Goal: Task Accomplishment & Management: Use online tool/utility

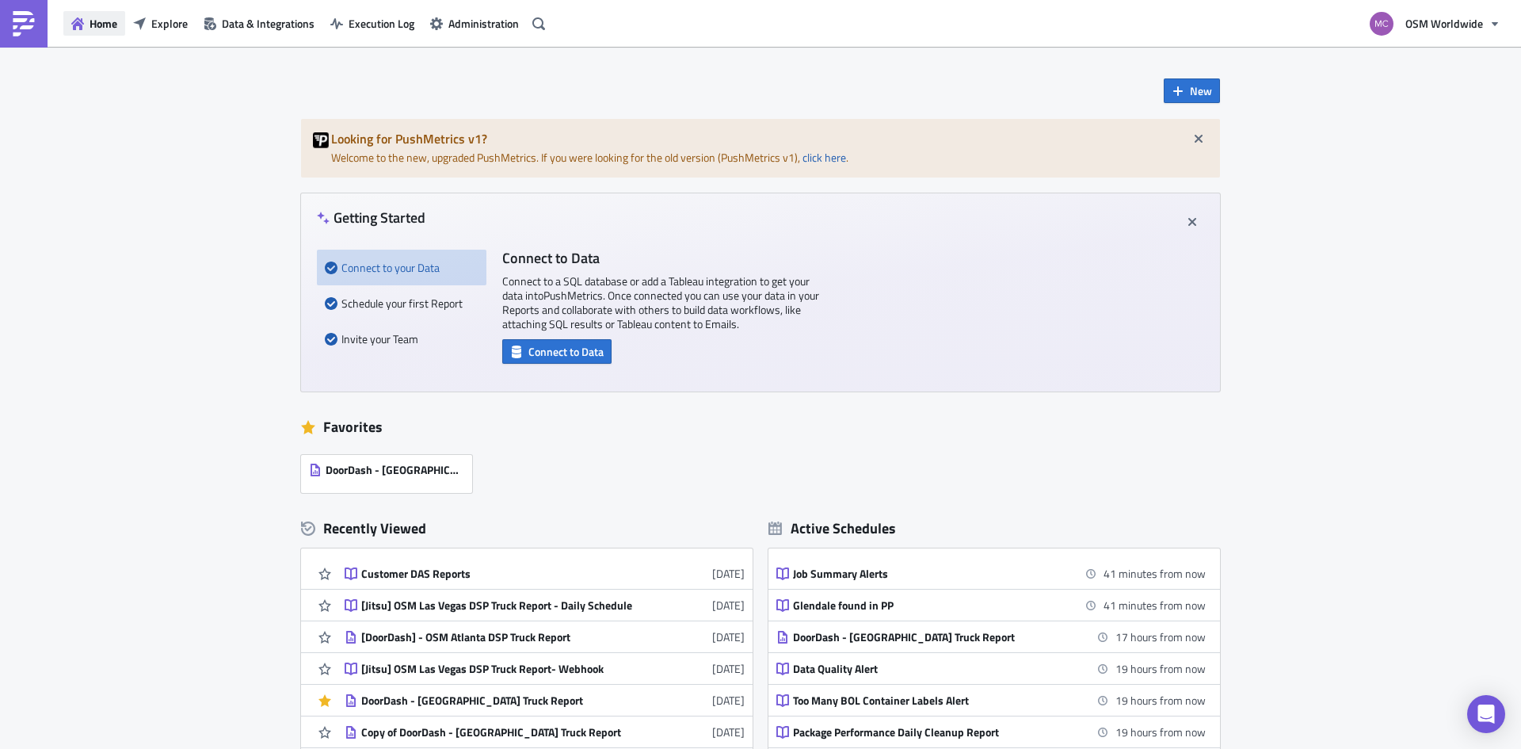
click at [84, 25] on button "Home" at bounding box center [94, 23] width 62 height 25
click at [276, 29] on span "Data & Integrations" at bounding box center [268, 23] width 93 height 17
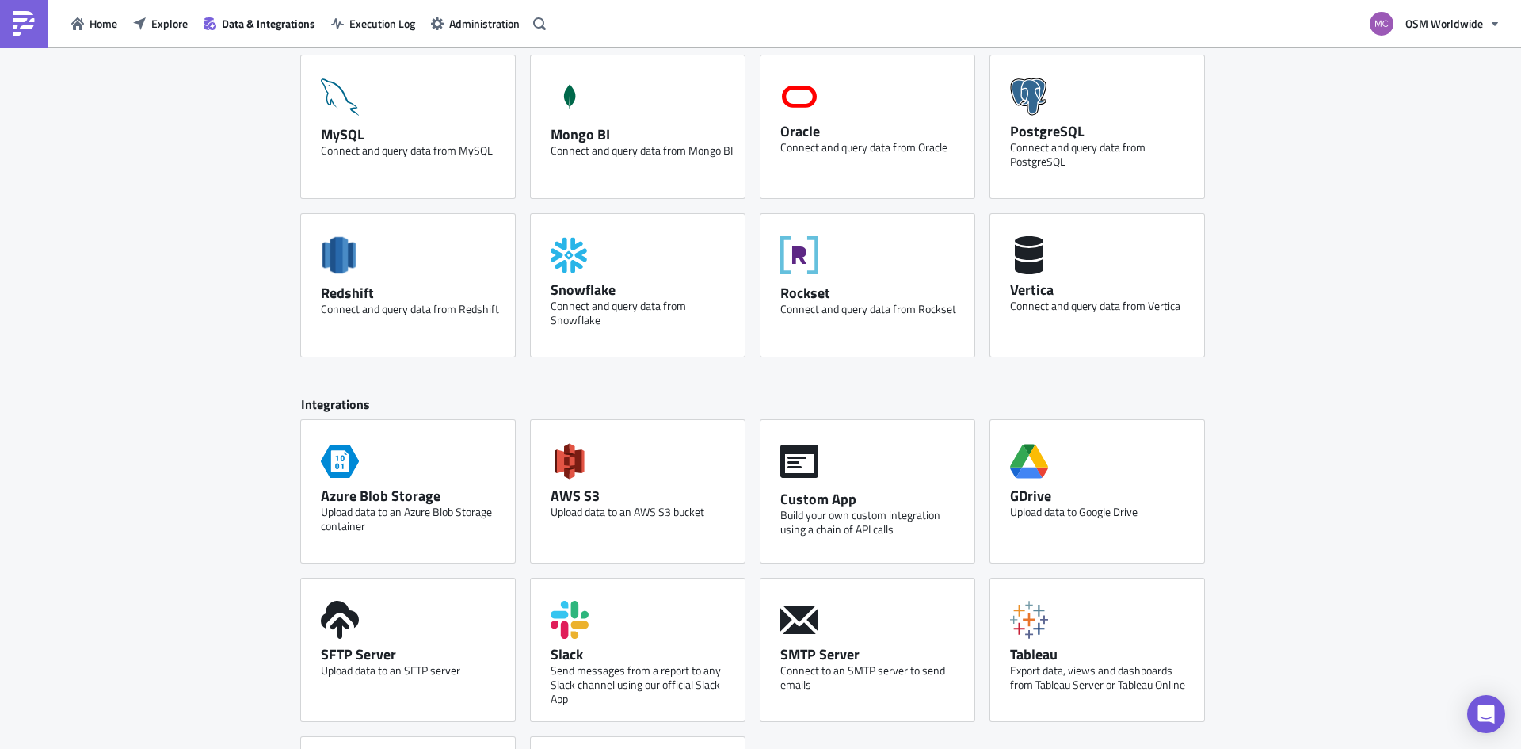
scroll to position [540, 0]
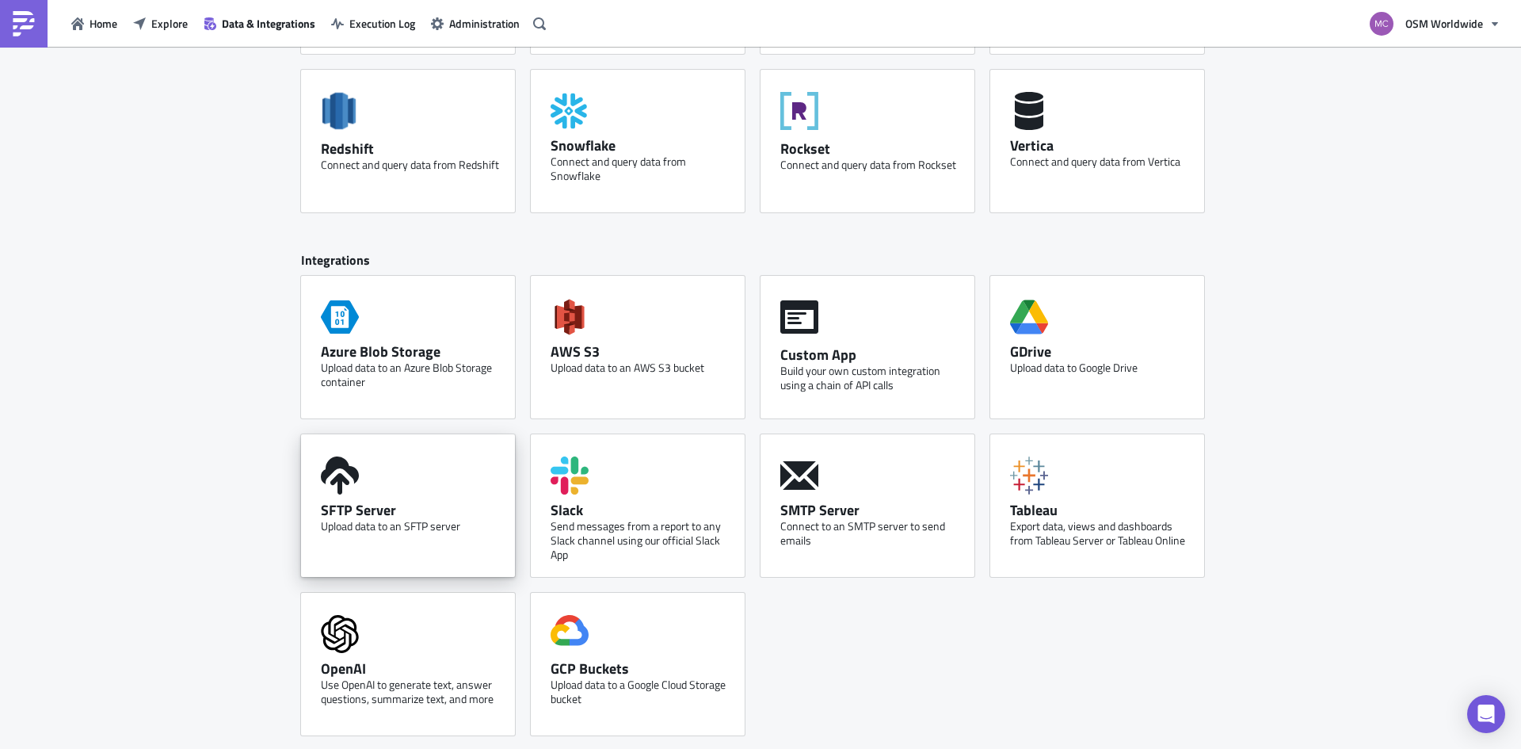
click at [403, 528] on div "Upload data to an SFTP server" at bounding box center [412, 526] width 182 height 14
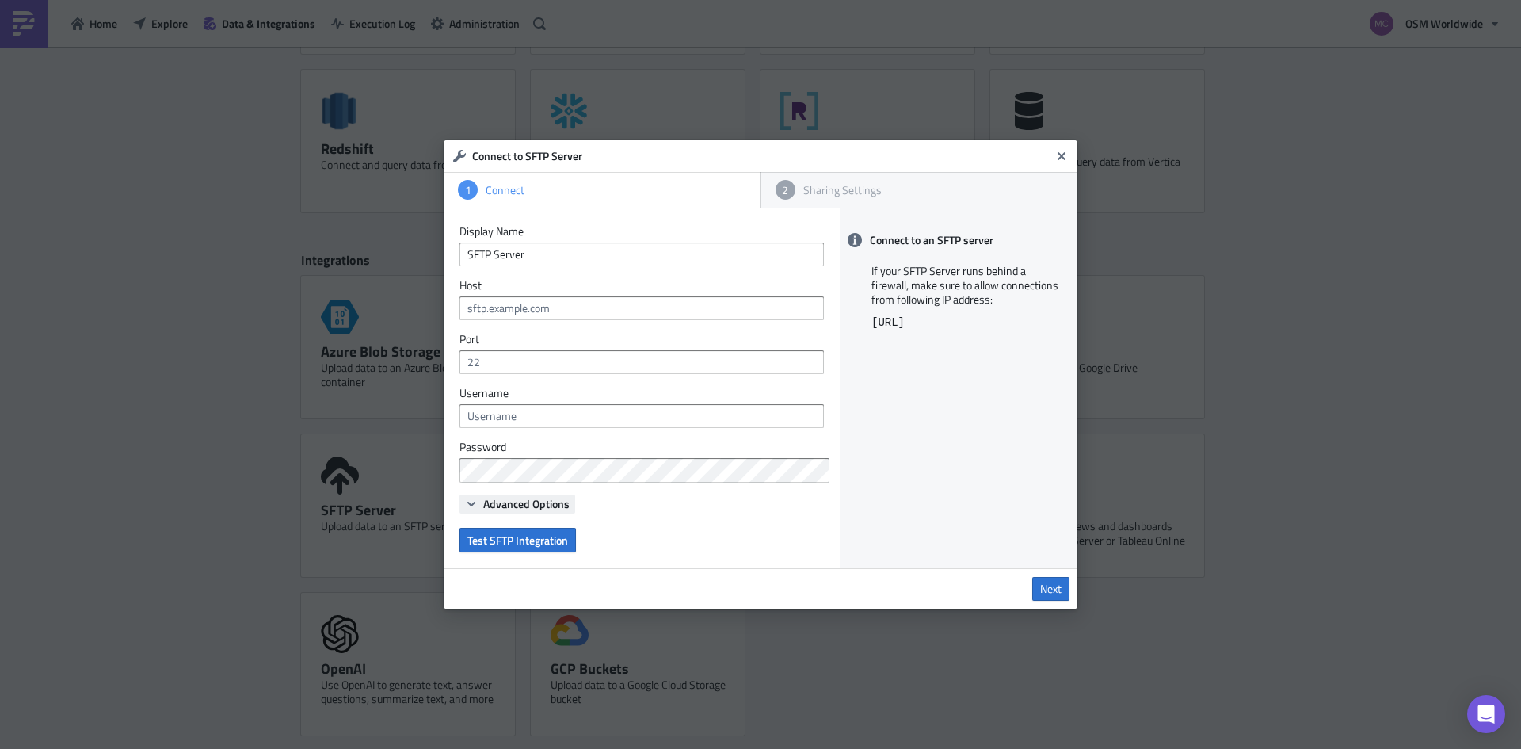
click at [562, 505] on span "Advanced Options" at bounding box center [526, 503] width 86 height 17
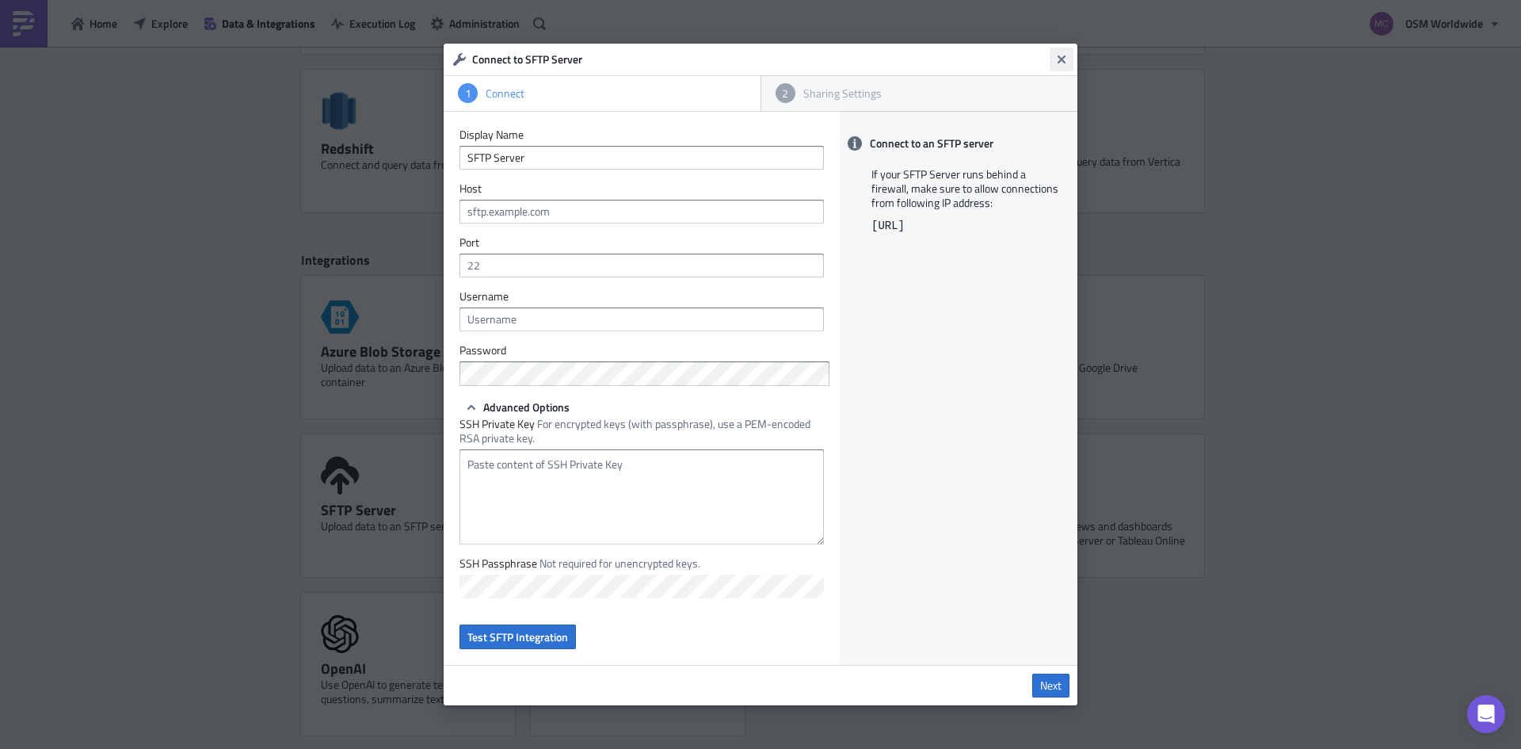
click at [1067, 60] on icon "Close" at bounding box center [1061, 59] width 13 height 13
